Goal: Check status: Check status

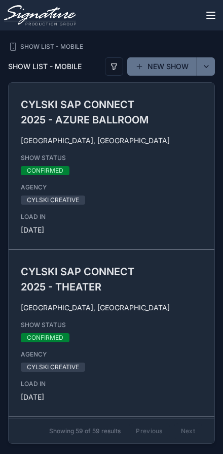
click at [209, 14] on icon "scrollable content" at bounding box center [211, 15] width 12 height 12
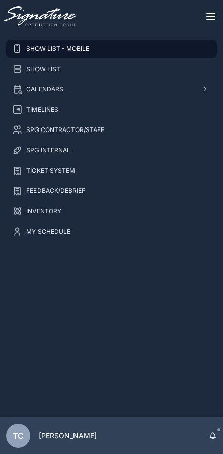
click at [208, 91] on icon "scrollable content" at bounding box center [205, 89] width 7 height 7
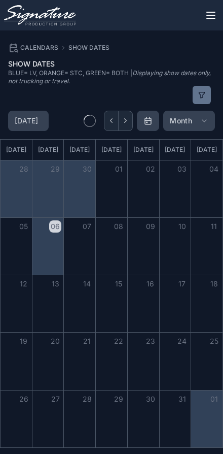
click at [132, 120] on button "Next" at bounding box center [126, 121] width 14 height 20
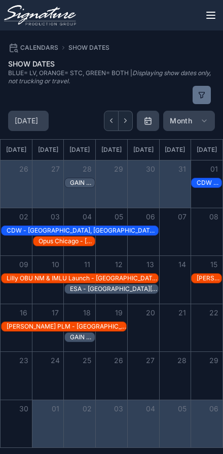
click at [51, 241] on div "Opus Chicago - [GEOGRAPHIC_DATA], [GEOGRAPHIC_DATA] - CONFIRMED" at bounding box center [67, 241] width 56 height 8
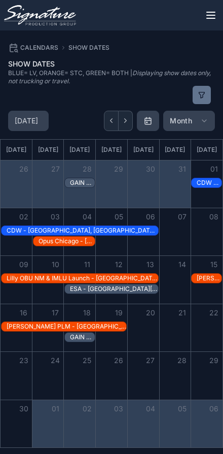
click at [55, 239] on div "Opus Chicago - [GEOGRAPHIC_DATA], [GEOGRAPHIC_DATA] - CONFIRMED" at bounding box center [67, 241] width 56 height 8
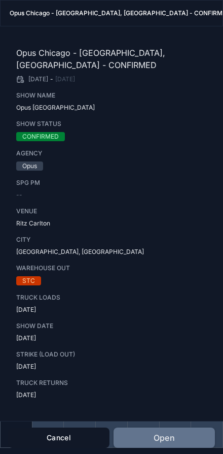
scroll to position [28, 0]
click at [172, 433] on button "Open" at bounding box center [165, 437] width 102 height 20
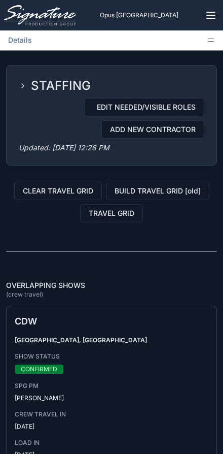
scroll to position [1893, 0]
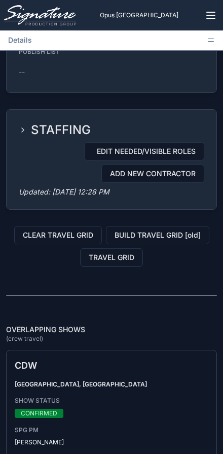
click at [26, 131] on icon "scrollable content" at bounding box center [23, 130] width 8 height 8
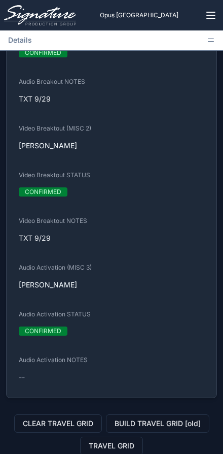
scroll to position [2867, 0]
